Goal: Task Accomplishment & Management: Complete application form

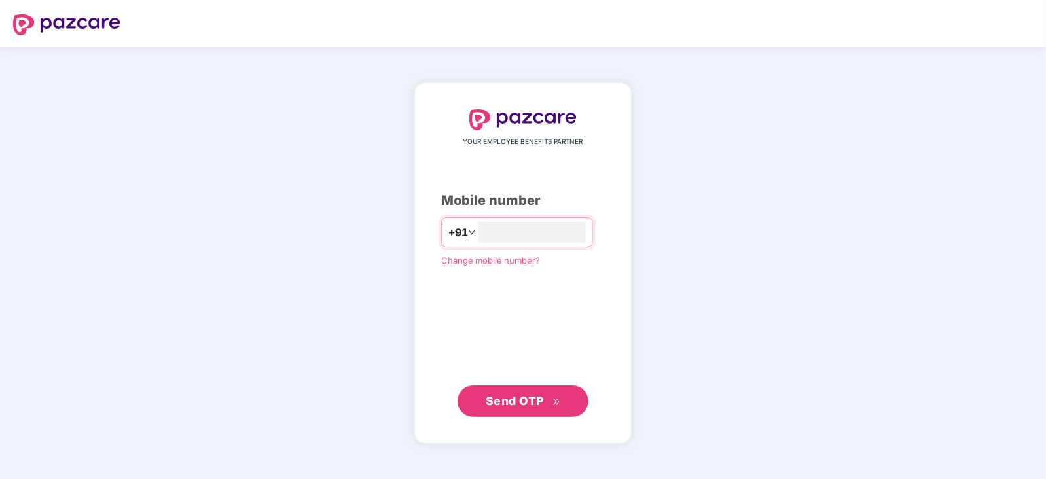
type input "**********"
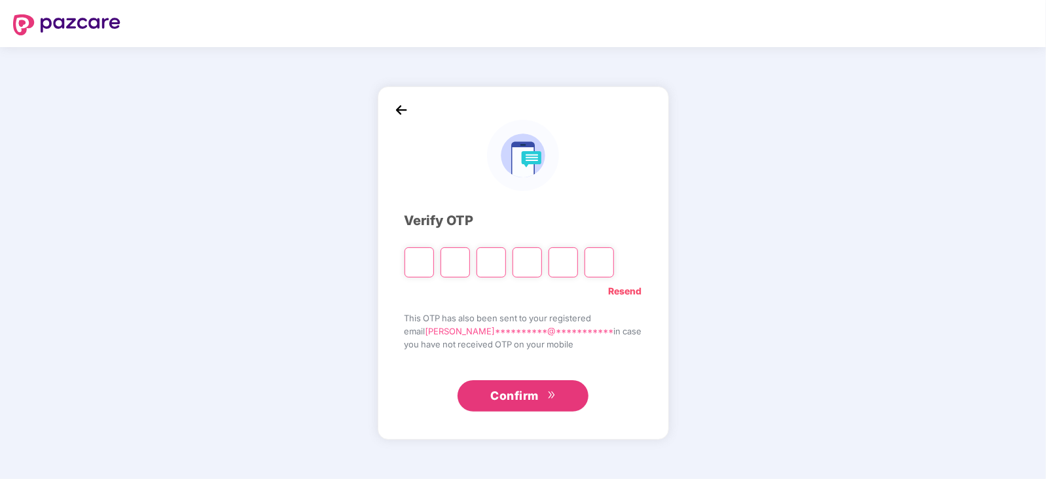
type input "*"
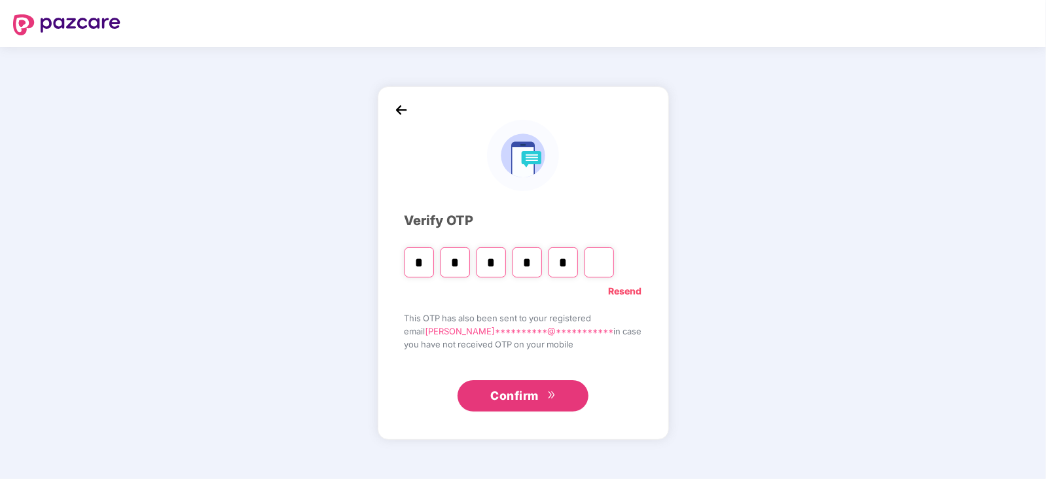
type input "*"
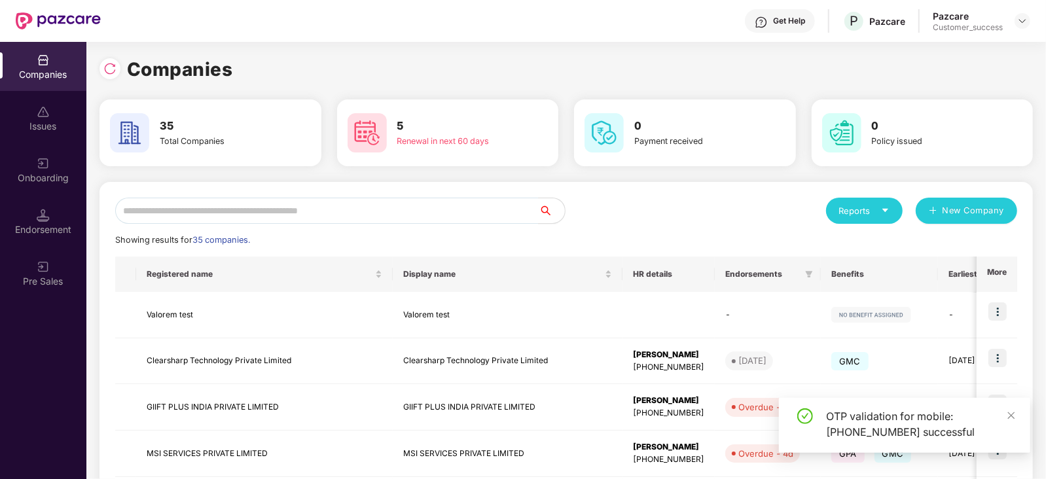
click at [60, 160] on div "Onboarding" at bounding box center [43, 169] width 86 height 49
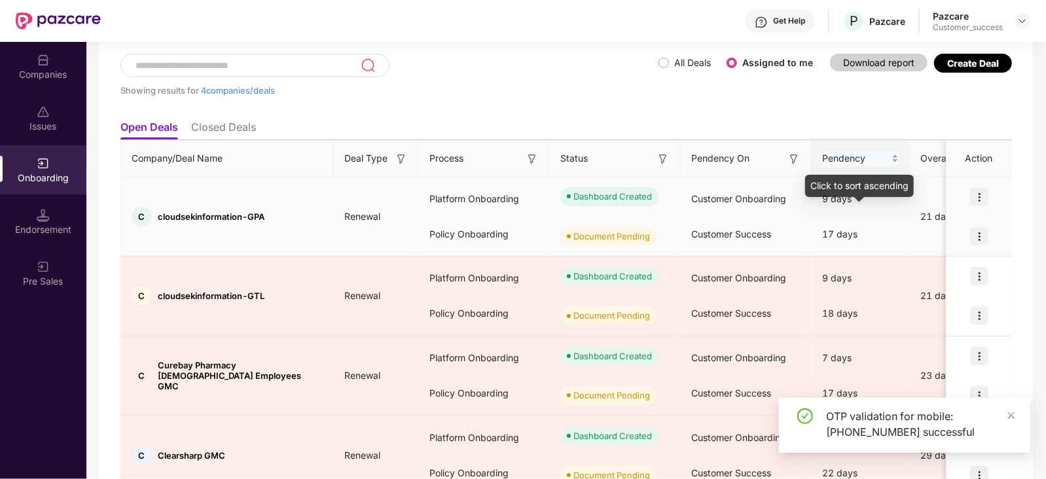
scroll to position [76, 0]
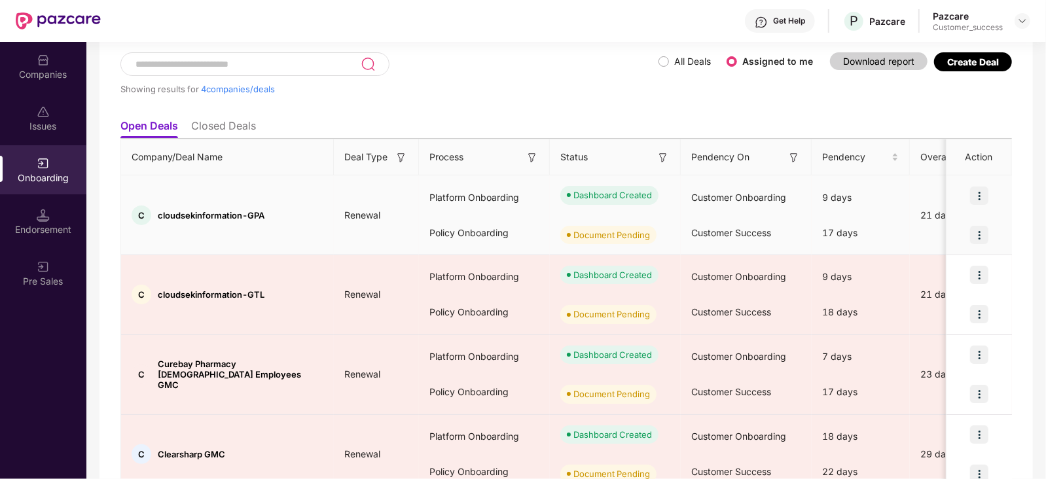
click at [977, 234] on img at bounding box center [979, 235] width 18 height 18
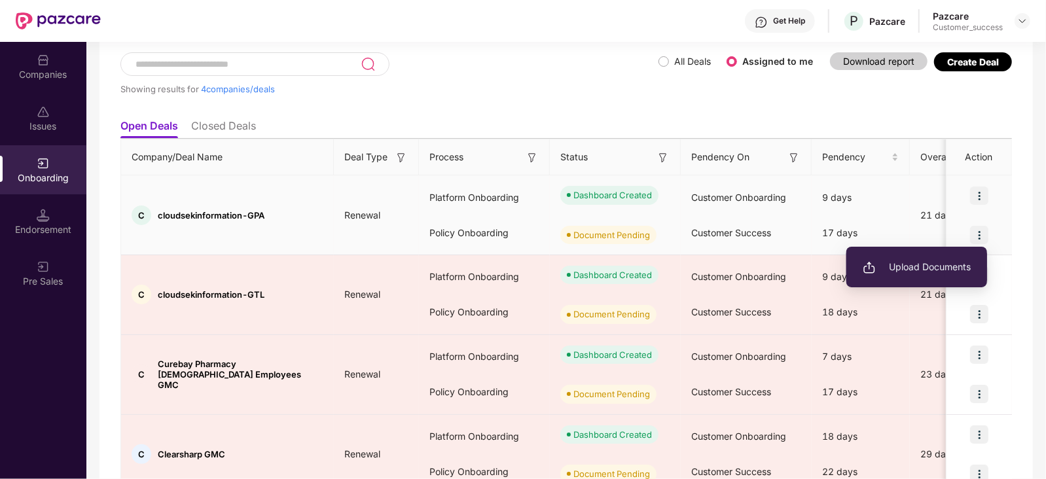
click at [940, 266] on span "Upload Documents" at bounding box center [917, 267] width 108 height 14
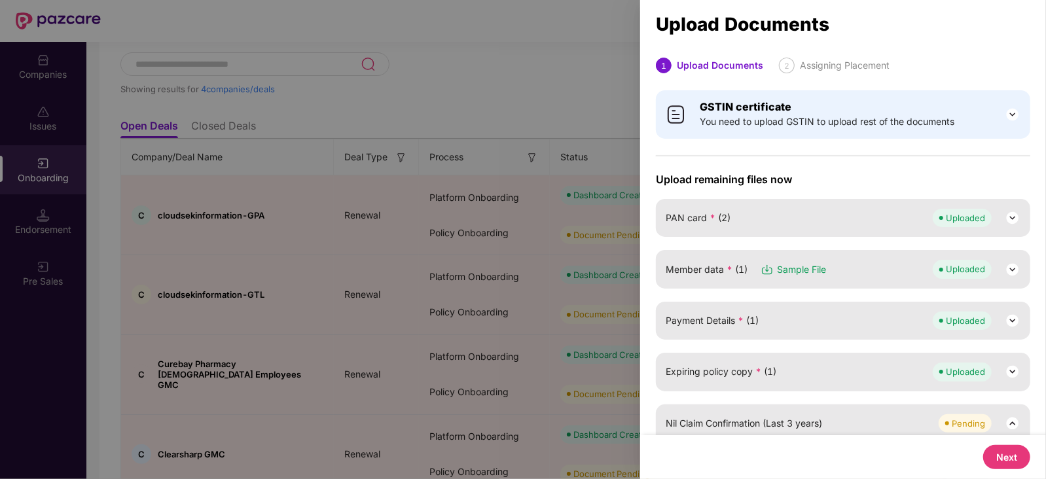
scroll to position [145, 0]
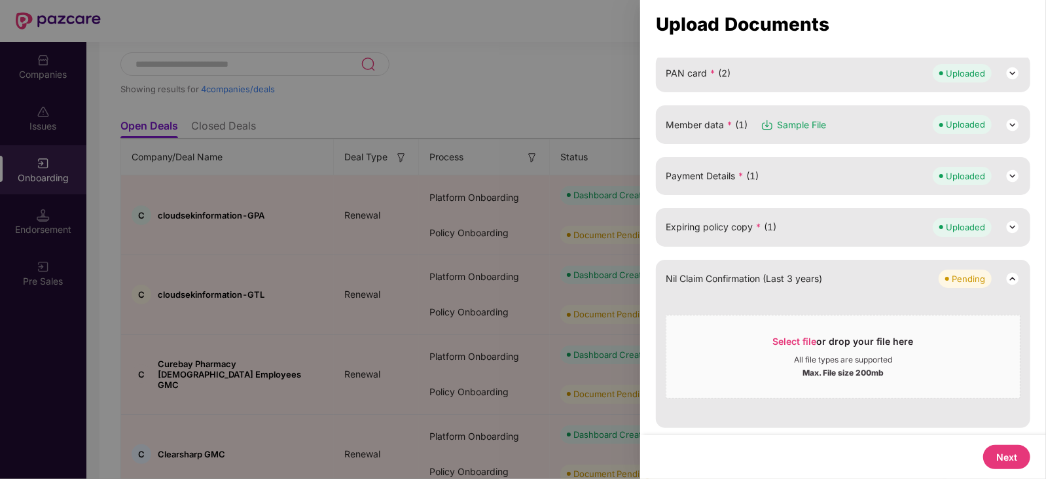
click at [1002, 458] on button "Next" at bounding box center [1006, 457] width 47 height 24
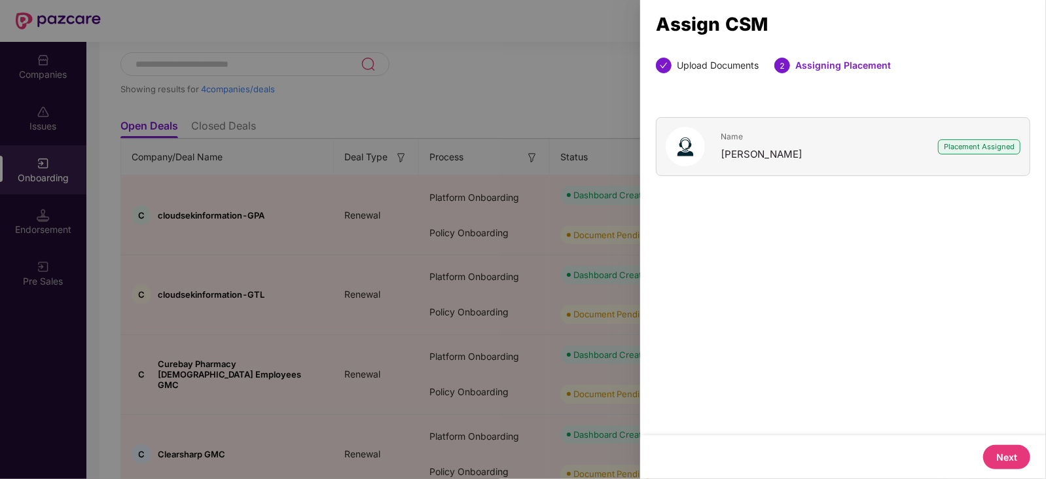
scroll to position [0, 0]
click at [1002, 458] on button "Next" at bounding box center [1006, 457] width 47 height 24
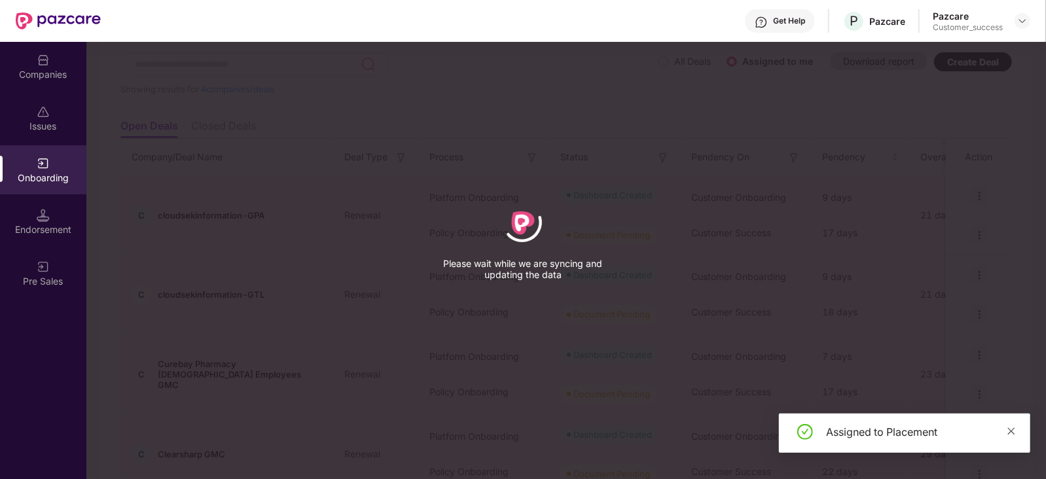
click at [1014, 432] on icon "close" at bounding box center [1011, 431] width 7 height 7
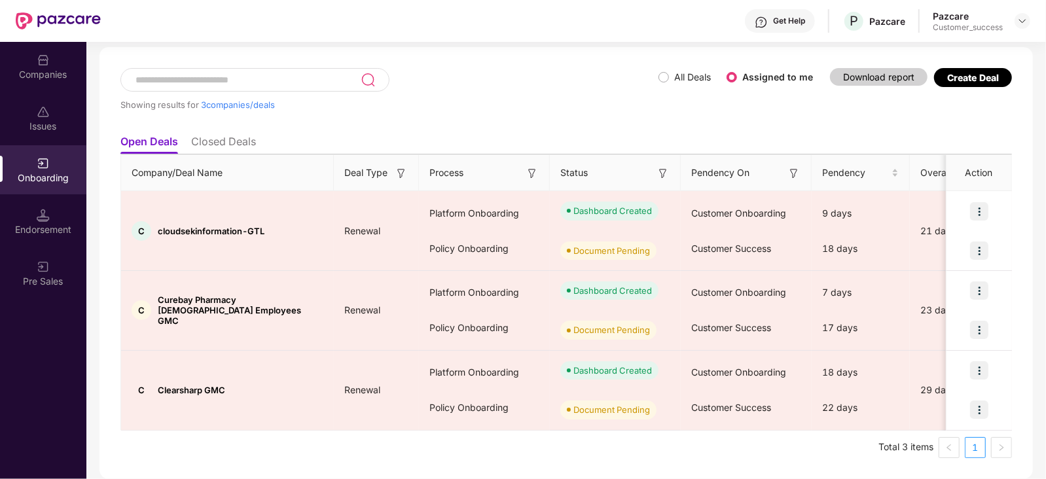
scroll to position [59, 0]
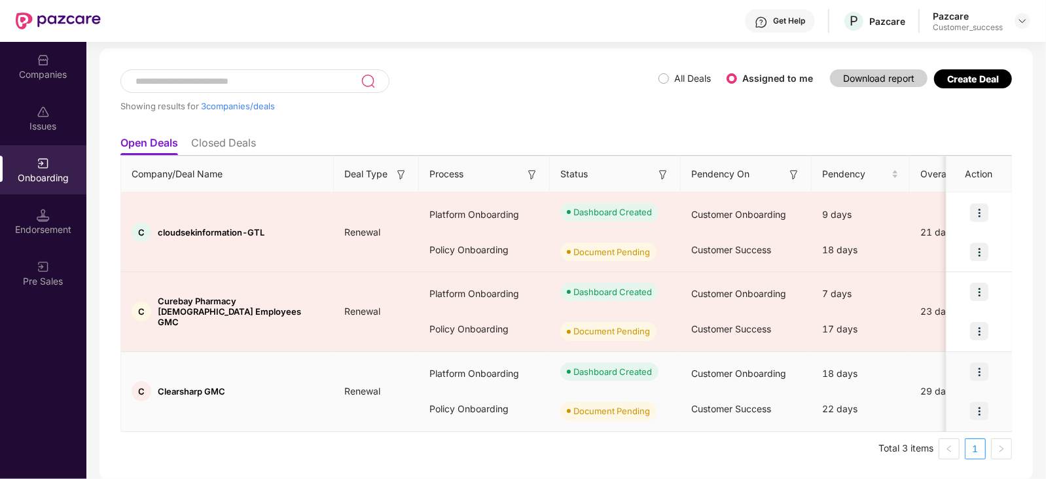
click at [982, 407] on img at bounding box center [979, 411] width 18 height 18
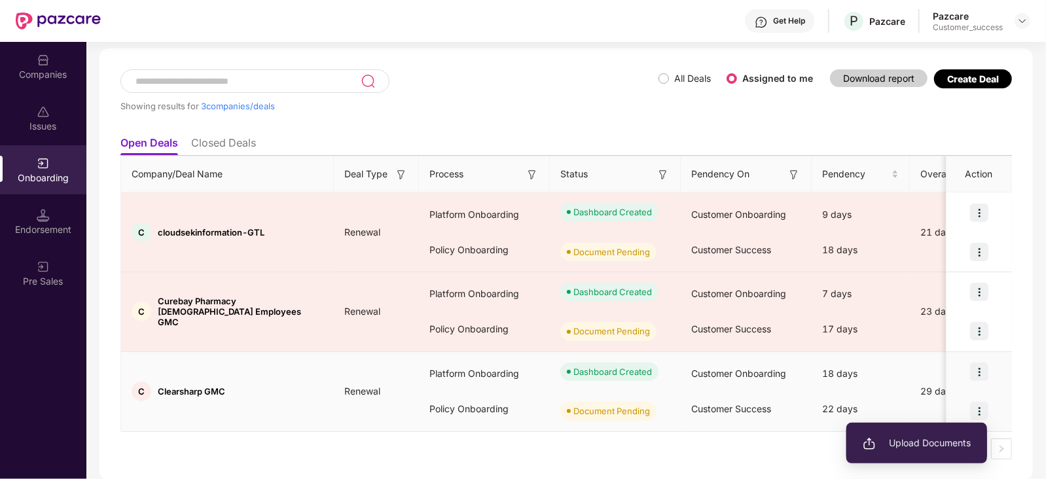
click at [936, 441] on span "Upload Documents" at bounding box center [917, 443] width 108 height 14
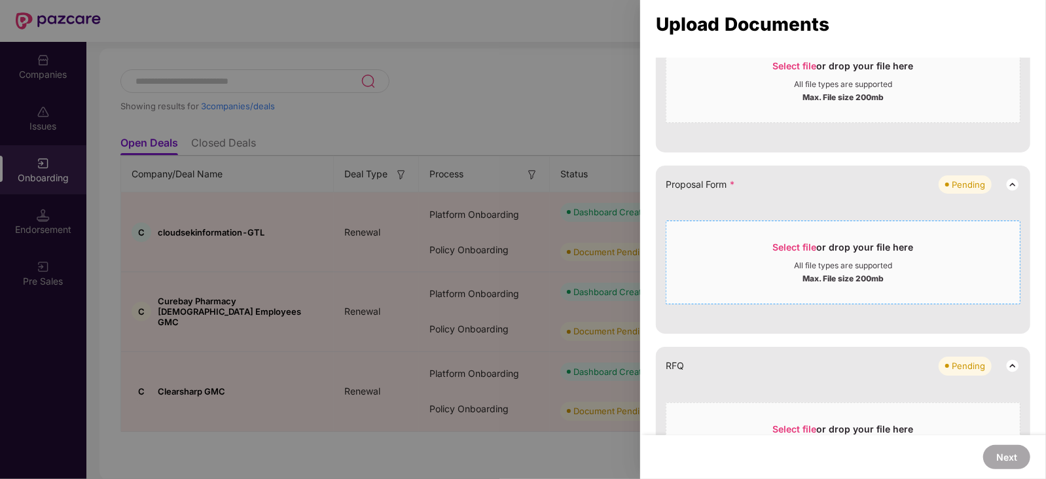
scroll to position [121, 0]
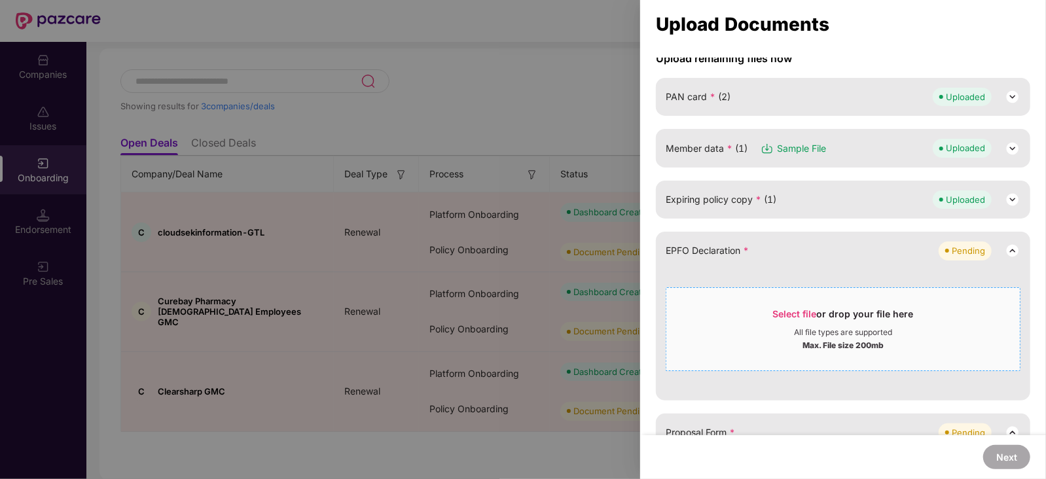
click at [786, 320] on div "Select file or drop your file here" at bounding box center [843, 318] width 141 height 20
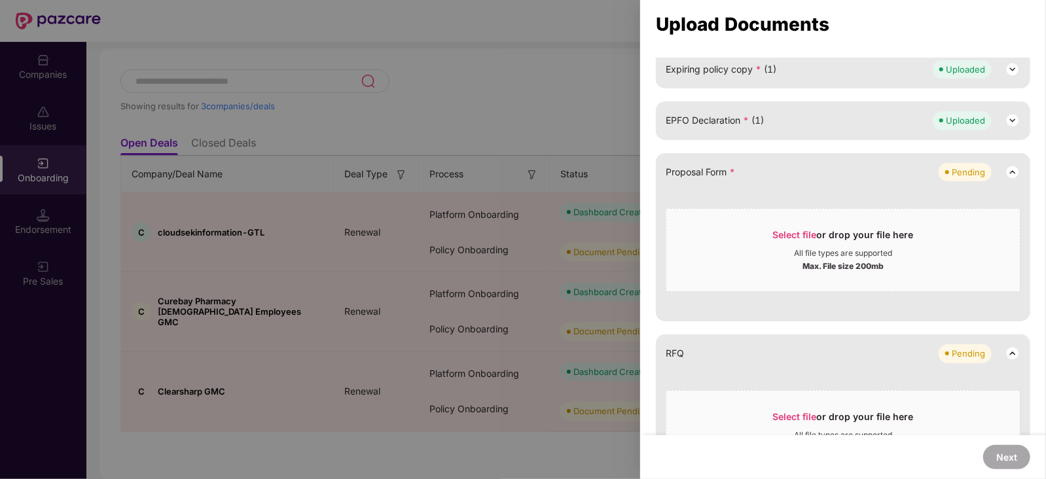
scroll to position [250, 0]
click at [796, 230] on span "Select file" at bounding box center [795, 235] width 44 height 11
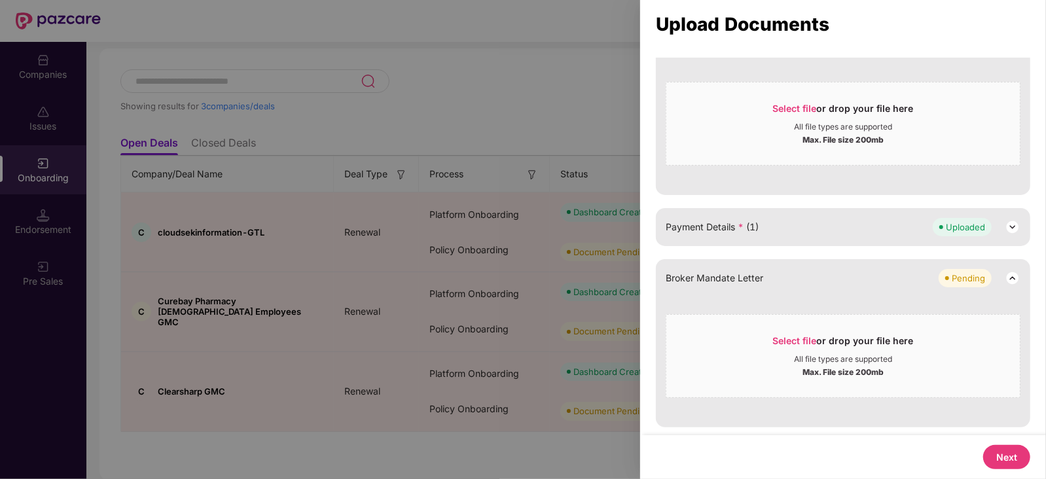
scroll to position [429, 0]
click at [1016, 440] on div "Next" at bounding box center [843, 457] width 406 height 44
click at [1015, 449] on button "Next" at bounding box center [1006, 457] width 47 height 24
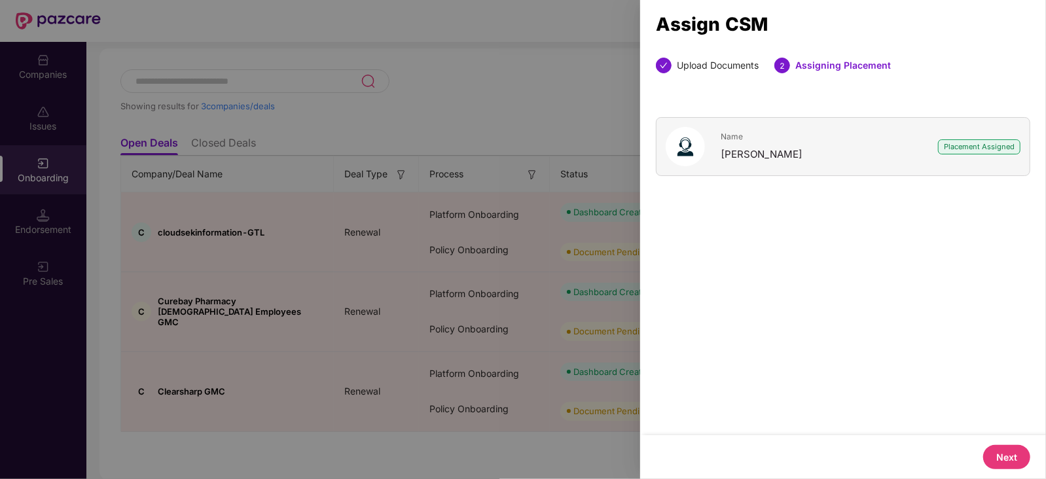
scroll to position [0, 0]
click at [1010, 454] on button "Next" at bounding box center [1006, 457] width 47 height 24
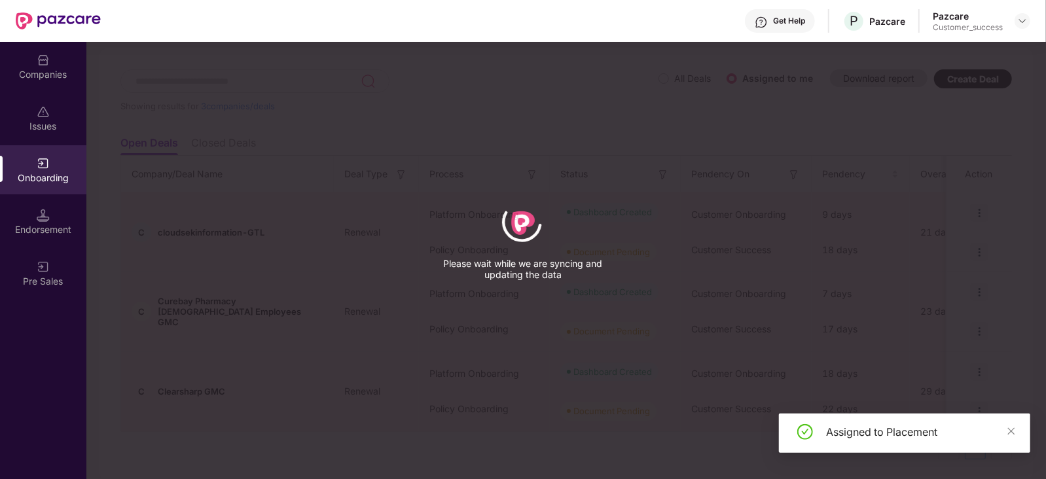
click at [985, 440] on div "Assigned to Placement" at bounding box center [904, 433] width 251 height 39
click at [1009, 432] on icon "close" at bounding box center [1011, 431] width 9 height 9
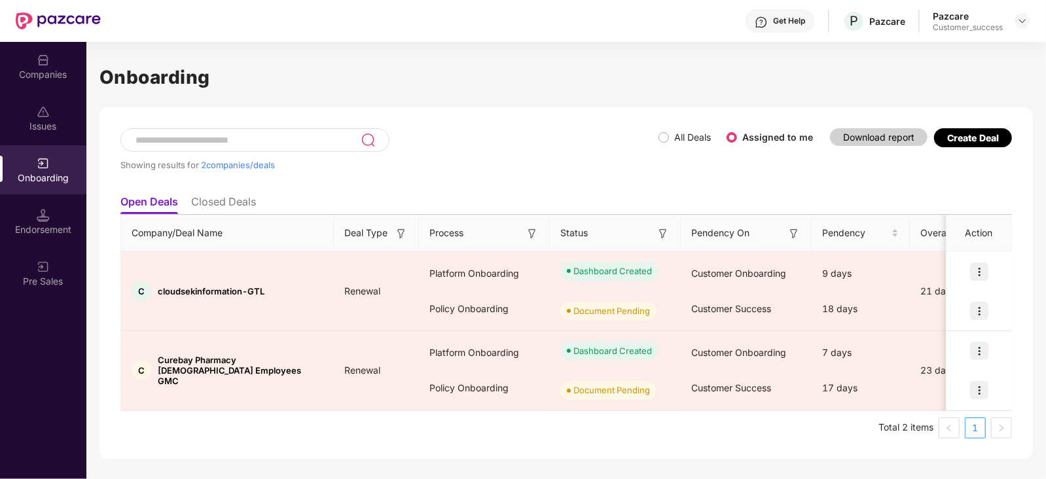
click at [557, 123] on div "Showing results for 2 companies/deals All Deals Assigned to me Download report …" at bounding box center [567, 283] width 934 height 352
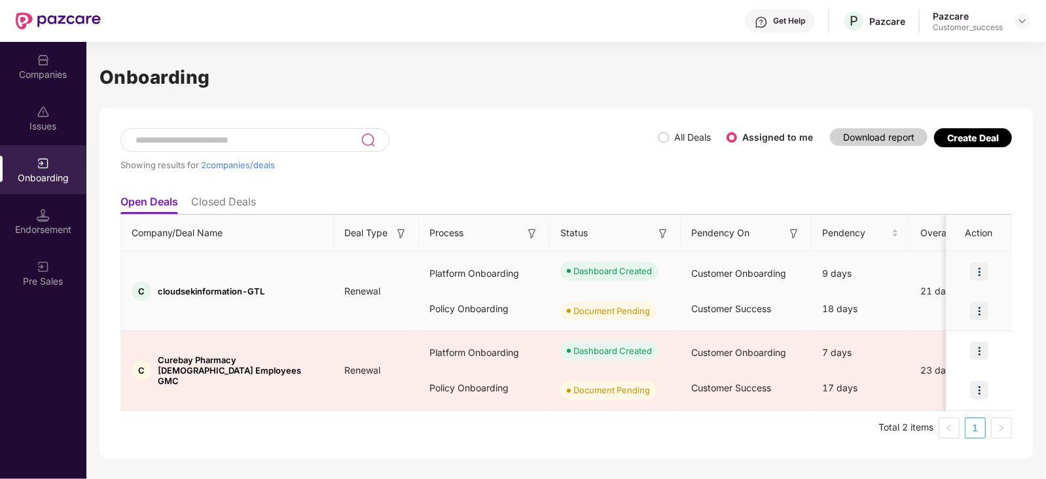
click at [976, 308] on img at bounding box center [979, 311] width 18 height 18
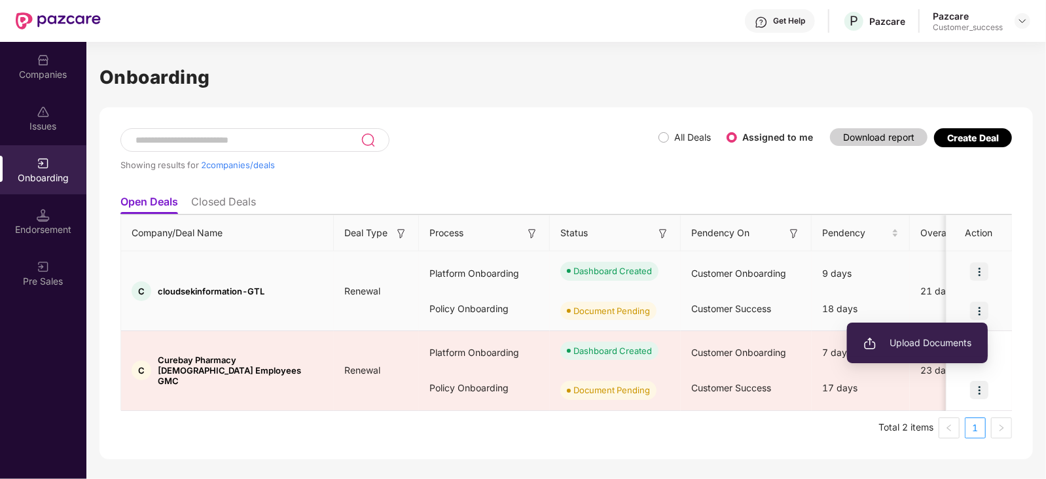
click at [938, 343] on span "Upload Documents" at bounding box center [918, 343] width 108 height 14
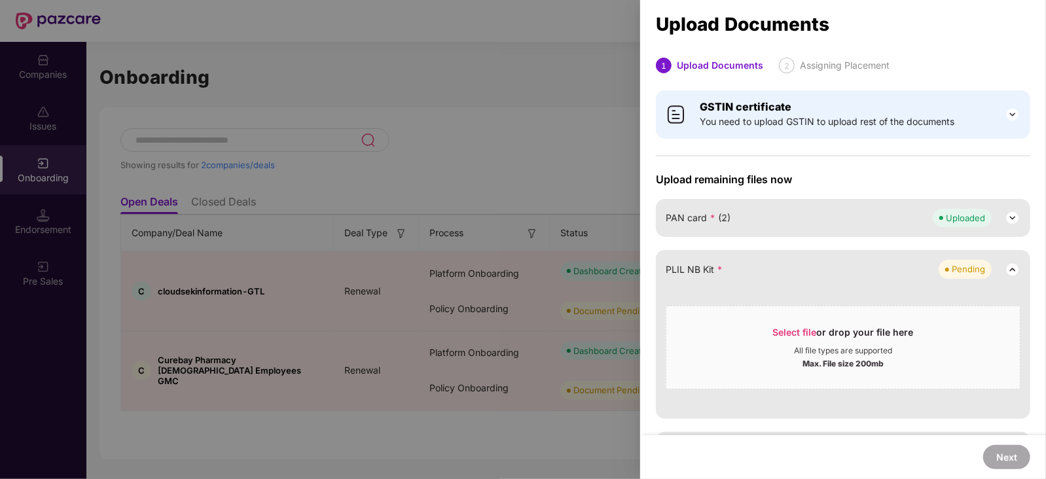
scroll to position [535, 0]
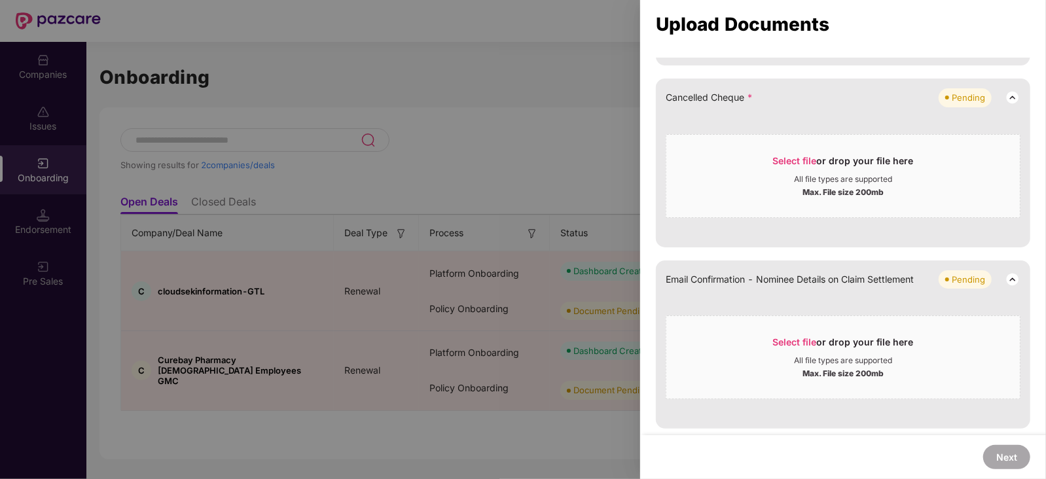
click at [534, 200] on div at bounding box center [523, 239] width 1046 height 479
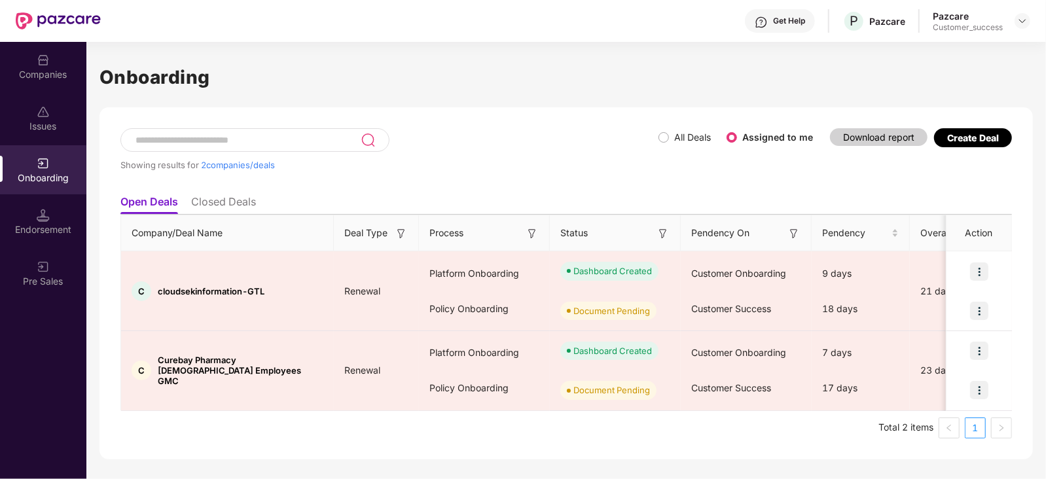
click at [49, 71] on div "Companies" at bounding box center [43, 74] width 86 height 13
